Goal: Information Seeking & Learning: Learn about a topic

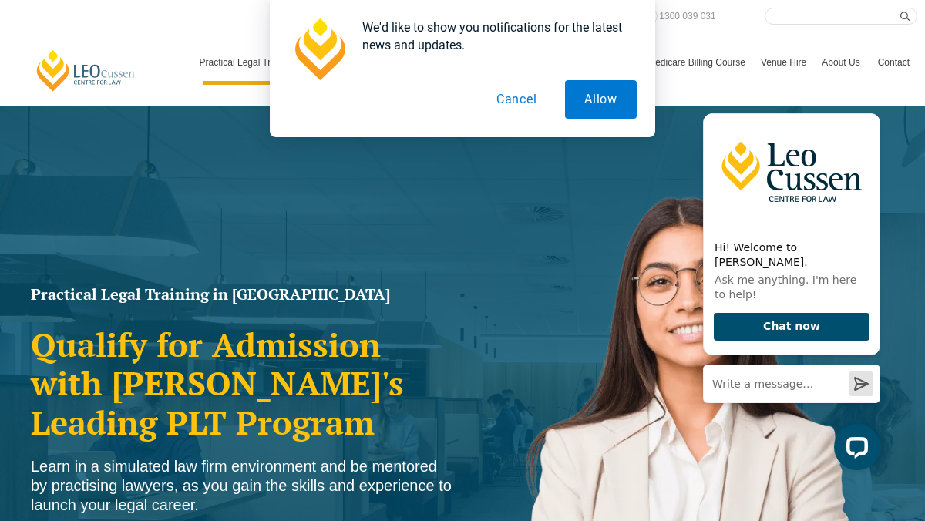
click at [529, 96] on button "Cancel" at bounding box center [516, 99] width 79 height 39
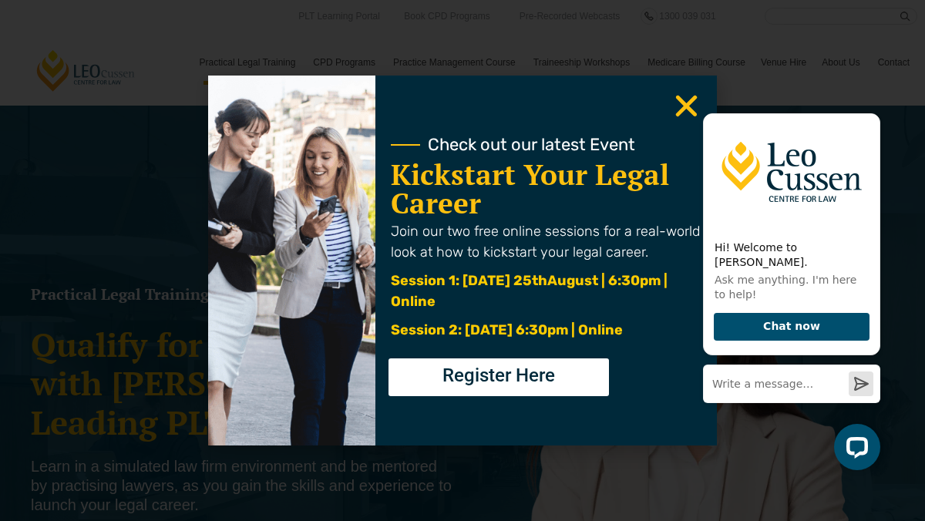
click at [690, 104] on iframe at bounding box center [788, 290] width 196 height 383
click at [680, 106] on icon "Close" at bounding box center [686, 106] width 30 height 30
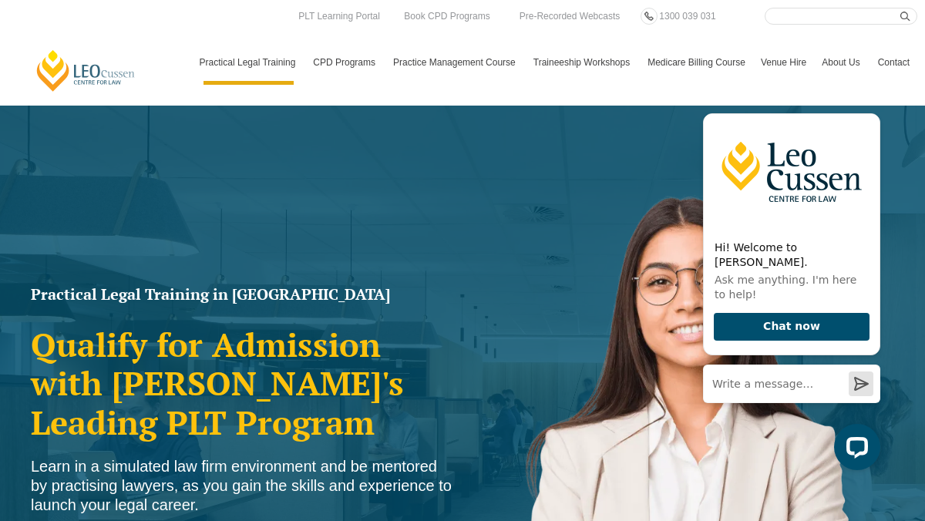
click at [498, 254] on img at bounding box center [681, 464] width 439 height 624
